Goal: Task Accomplishment & Management: Manage account settings

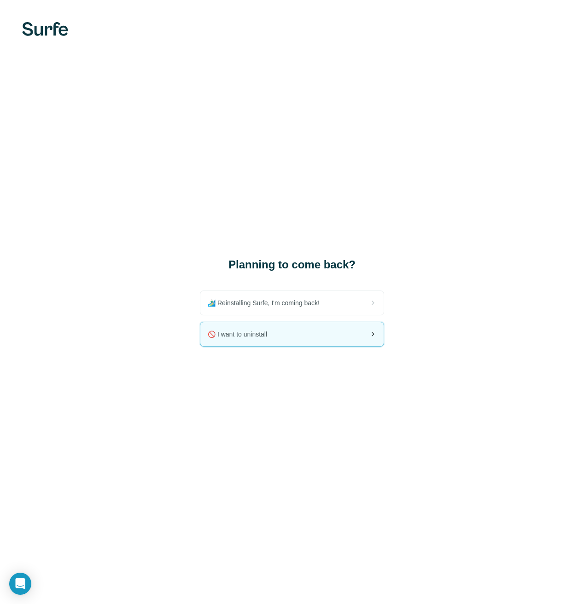
click at [306, 336] on div "🚫 I want to uninstall" at bounding box center [291, 334] width 183 height 24
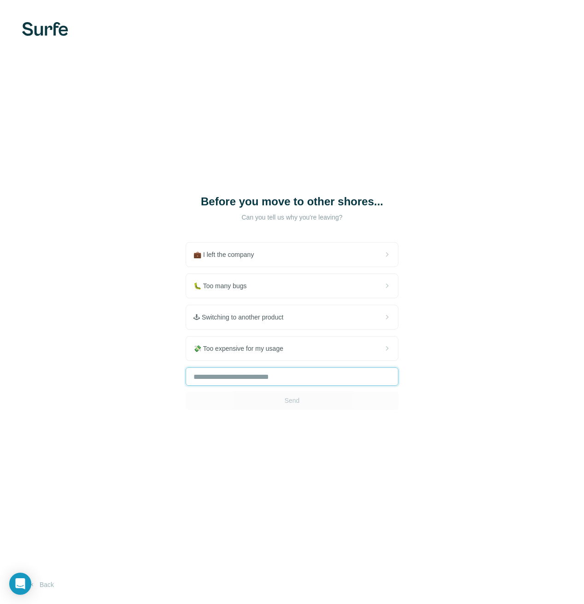
click at [292, 380] on input "text" at bounding box center [292, 376] width 213 height 18
type input "**********"
click at [301, 406] on button "Send" at bounding box center [292, 400] width 213 height 18
